Goal: Navigation & Orientation: Find specific page/section

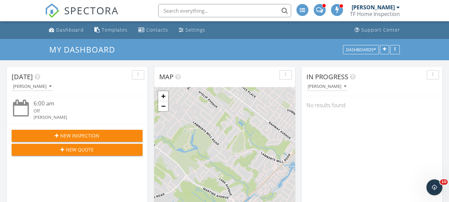
scroll to position [549, 460]
click at [69, 31] on div "Dashboard" at bounding box center [70, 30] width 28 height 6
click at [142, 189] on div "[DATE] [PERSON_NAME] 6:00 am Off [PERSON_NAME] New Inspection New Quote" at bounding box center [77, 163] width 141 height 193
click at [345, 128] on div "In Progress [PERSON_NAME] No results found" at bounding box center [372, 138] width 141 height 143
click at [61, 29] on div "Dashboard" at bounding box center [70, 30] width 28 height 6
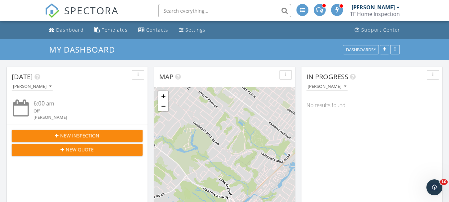
click at [61, 29] on div "Dashboard" at bounding box center [70, 30] width 28 height 6
